Goal: Transaction & Acquisition: Purchase product/service

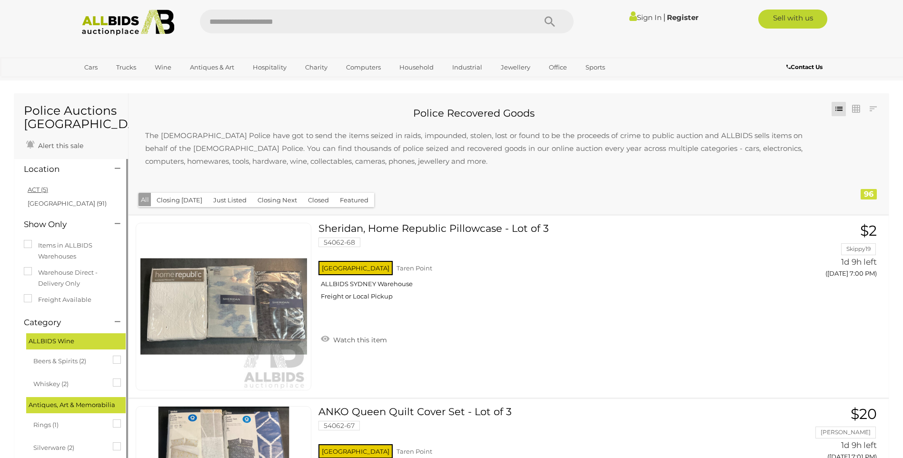
click at [38, 190] on link "ACT (5)" at bounding box center [38, 190] width 20 height 8
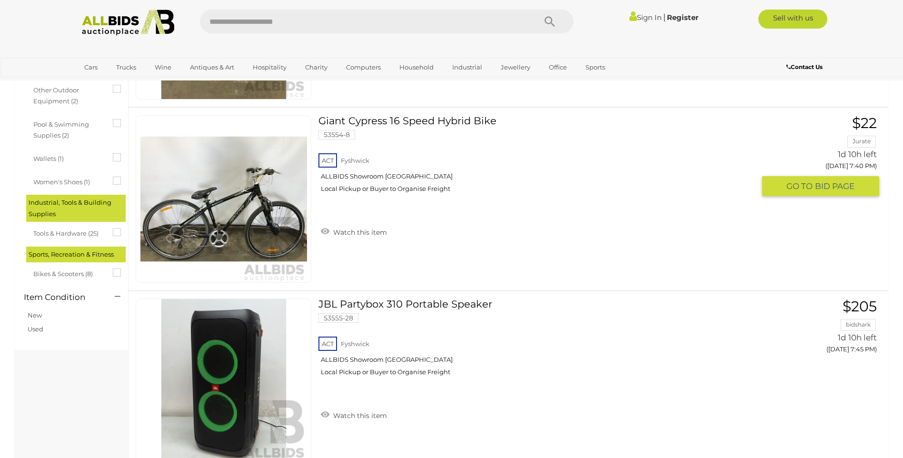
scroll to position [667, 0]
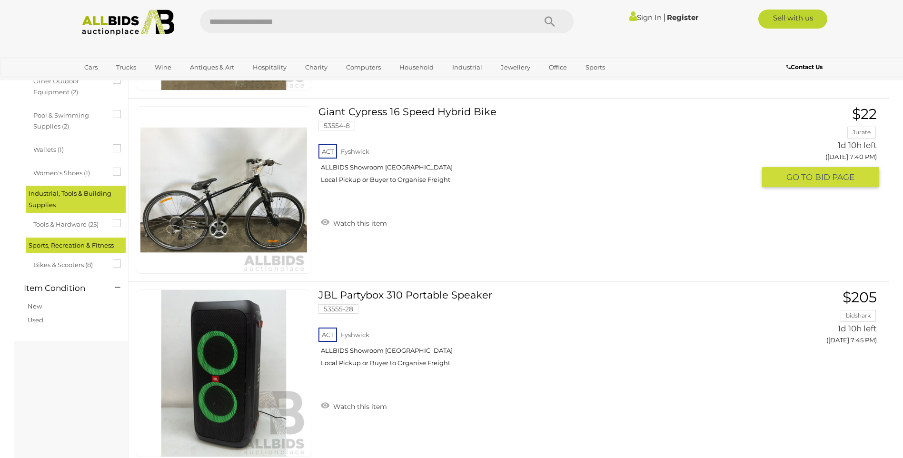
click at [427, 108] on link "Giant Cypress 16 Speed Hybrid Bike 53554-8 ACT Fyshwick ALLBIDS Showroom Fyshwi…" at bounding box center [541, 148] width 430 height 85
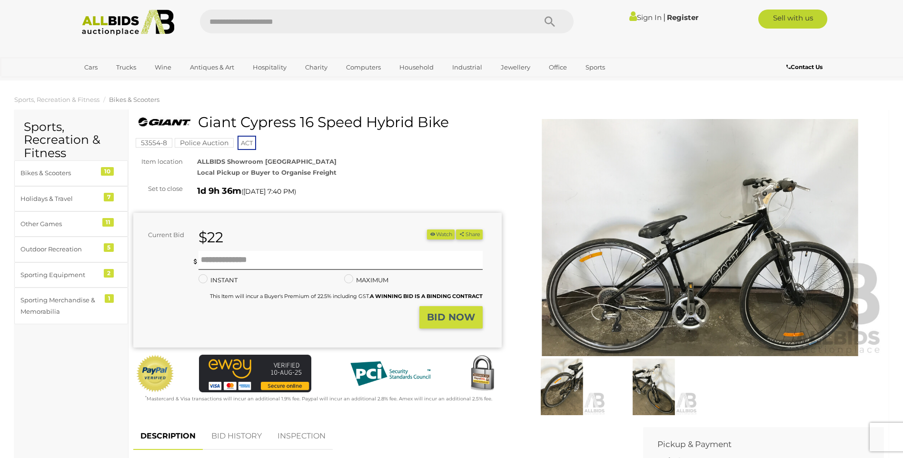
click at [724, 233] on img at bounding box center [700, 238] width 369 height 238
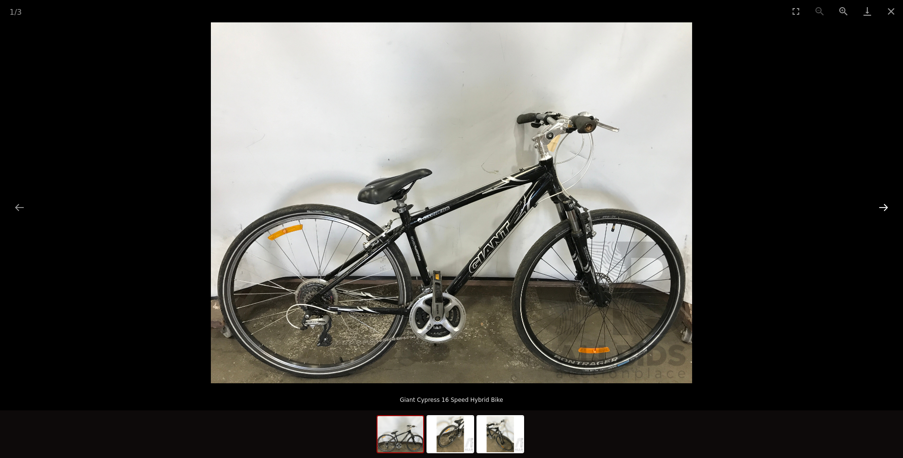
click at [886, 203] on button "Next slide" at bounding box center [884, 207] width 20 height 19
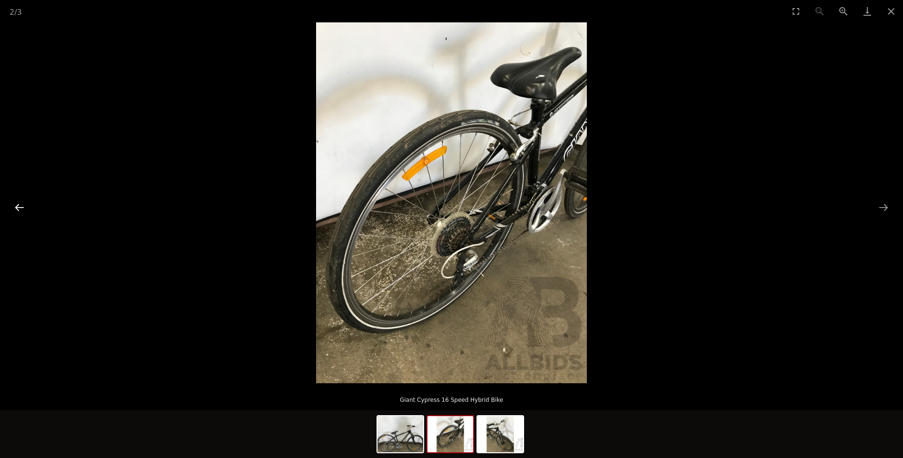
click at [19, 205] on button "Previous slide" at bounding box center [20, 207] width 20 height 19
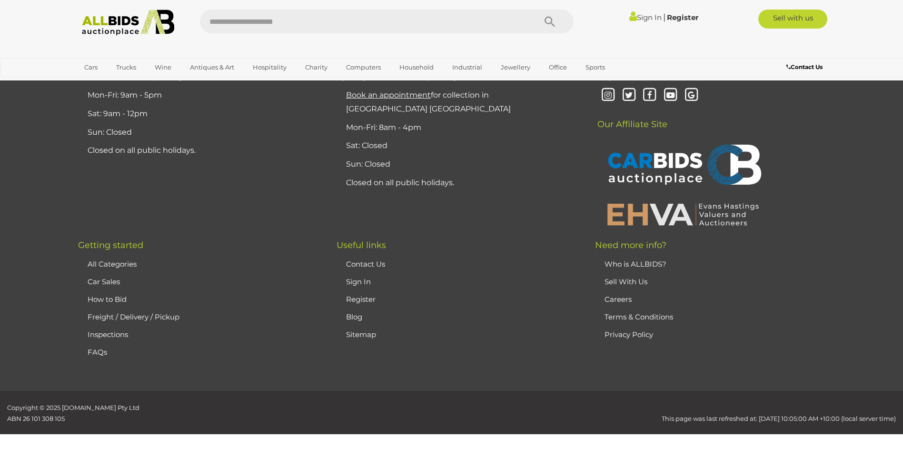
scroll to position [348, 0]
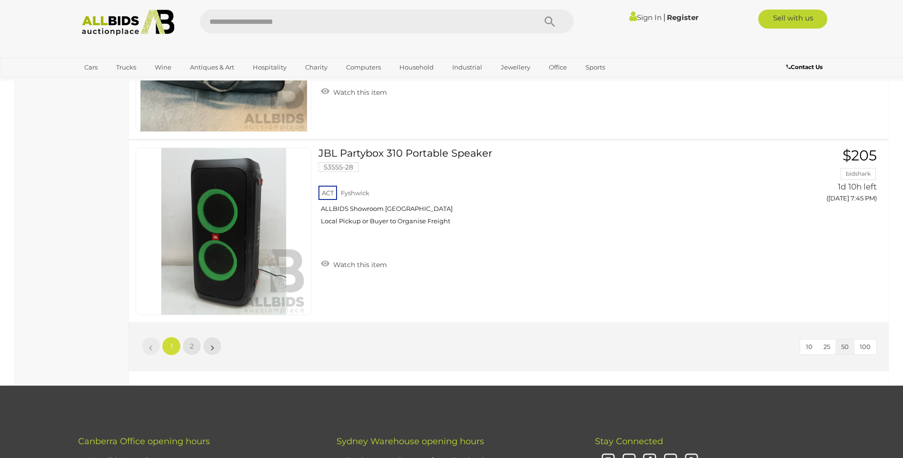
scroll to position [9049, 0]
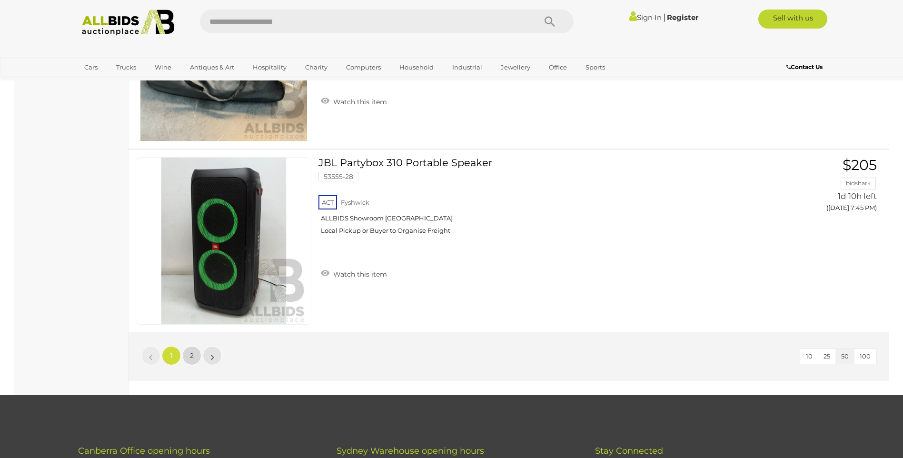
click at [193, 357] on span "2" at bounding box center [192, 355] width 4 height 9
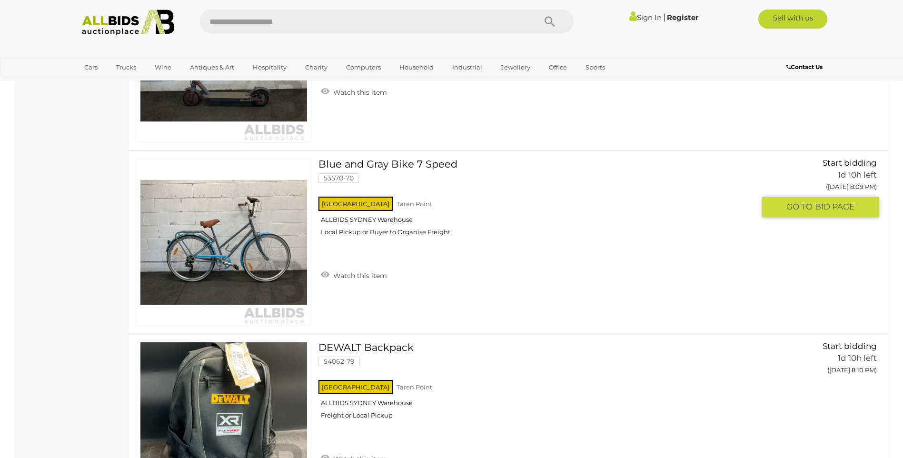
scroll to position [4833, 0]
